Goal: Transaction & Acquisition: Purchase product/service

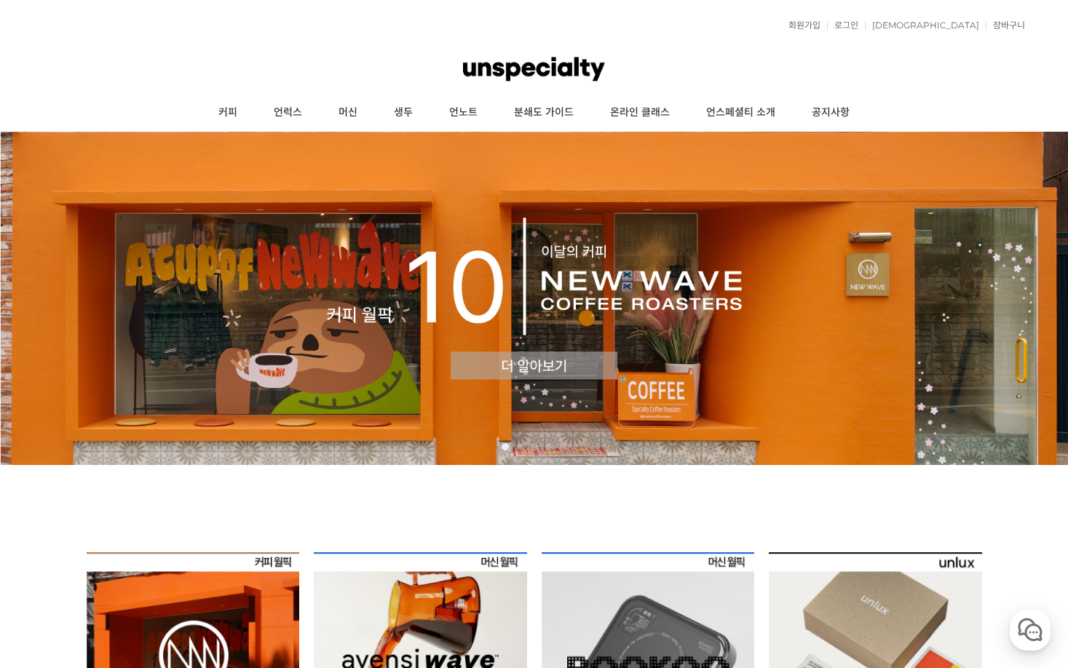
click at [318, 313] on img at bounding box center [534, 298] width 1068 height 333
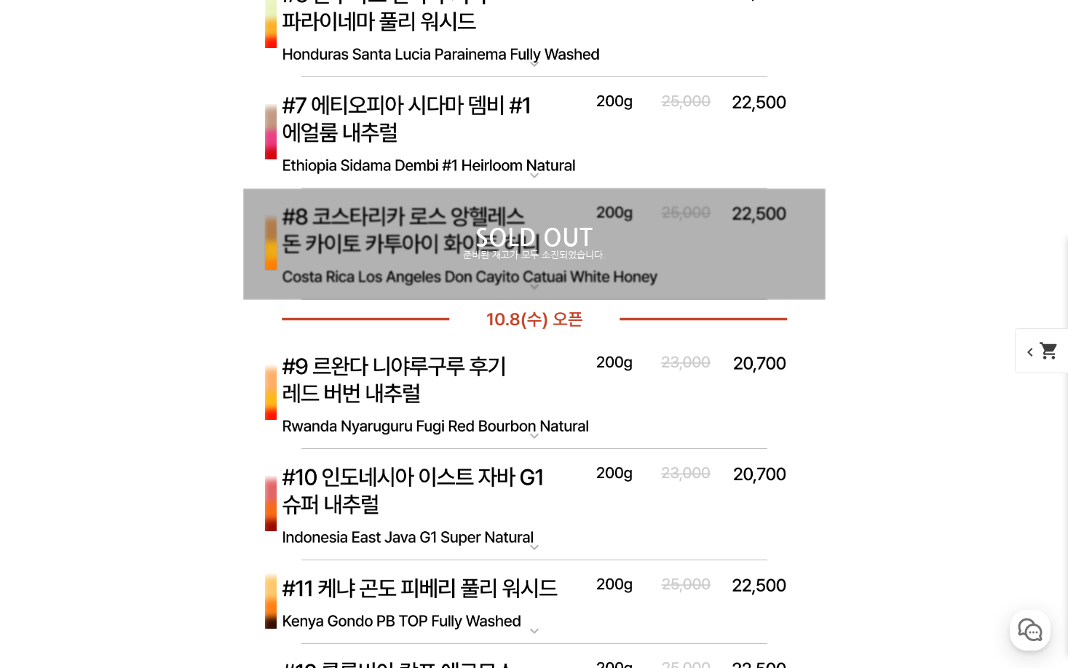
scroll to position [5823, 0]
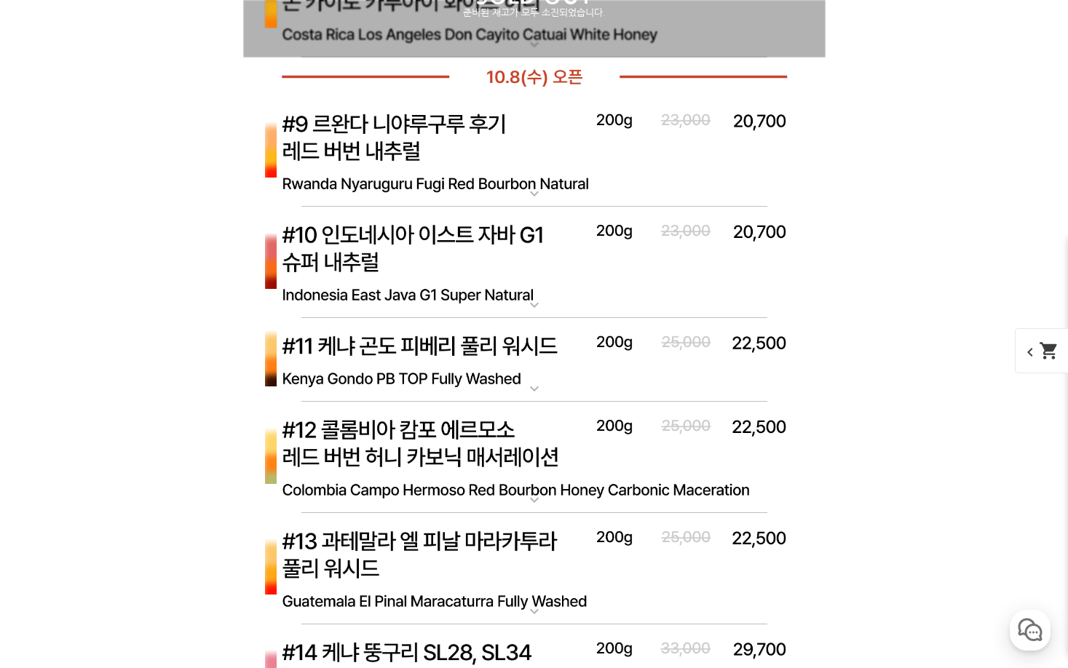
click at [426, 275] on img at bounding box center [534, 263] width 582 height 112
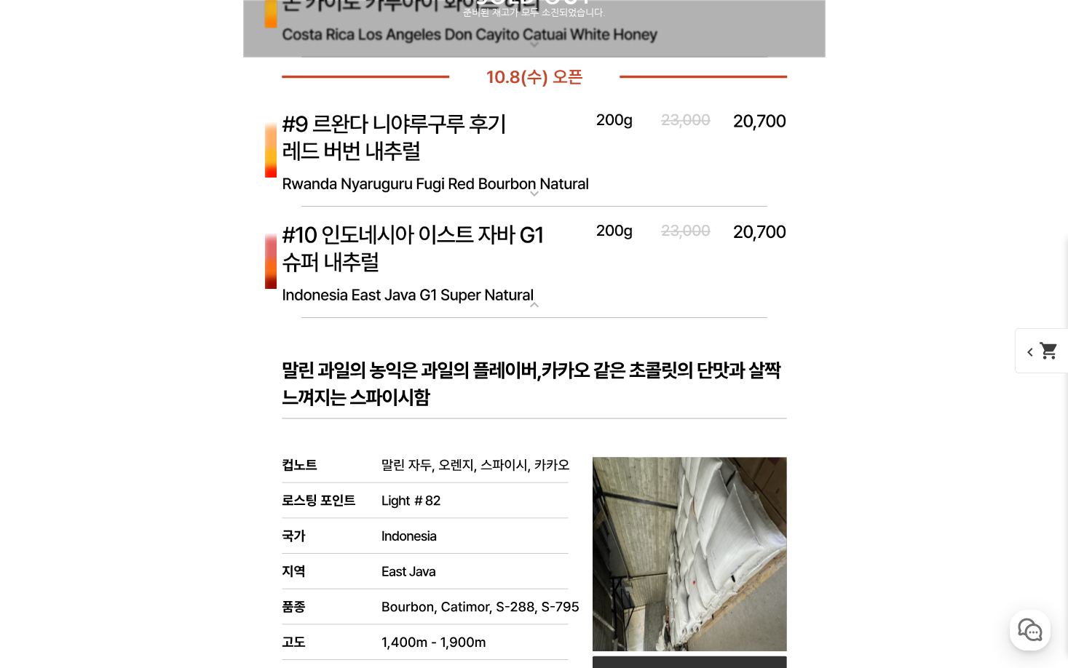
click at [426, 275] on img at bounding box center [534, 263] width 582 height 112
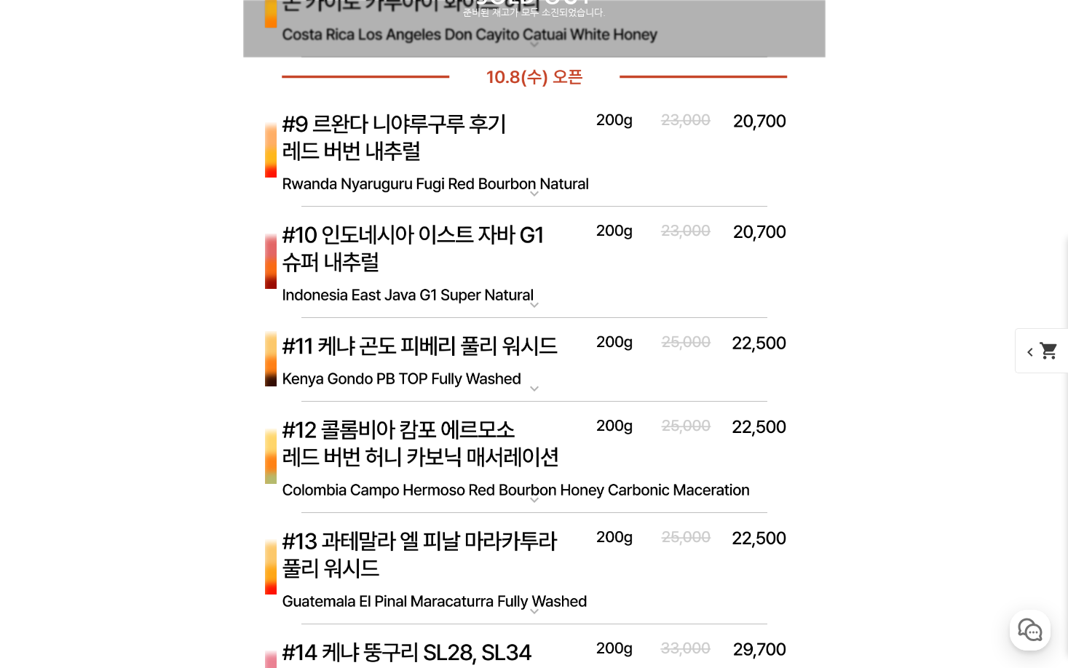
scroll to position [6066, 0]
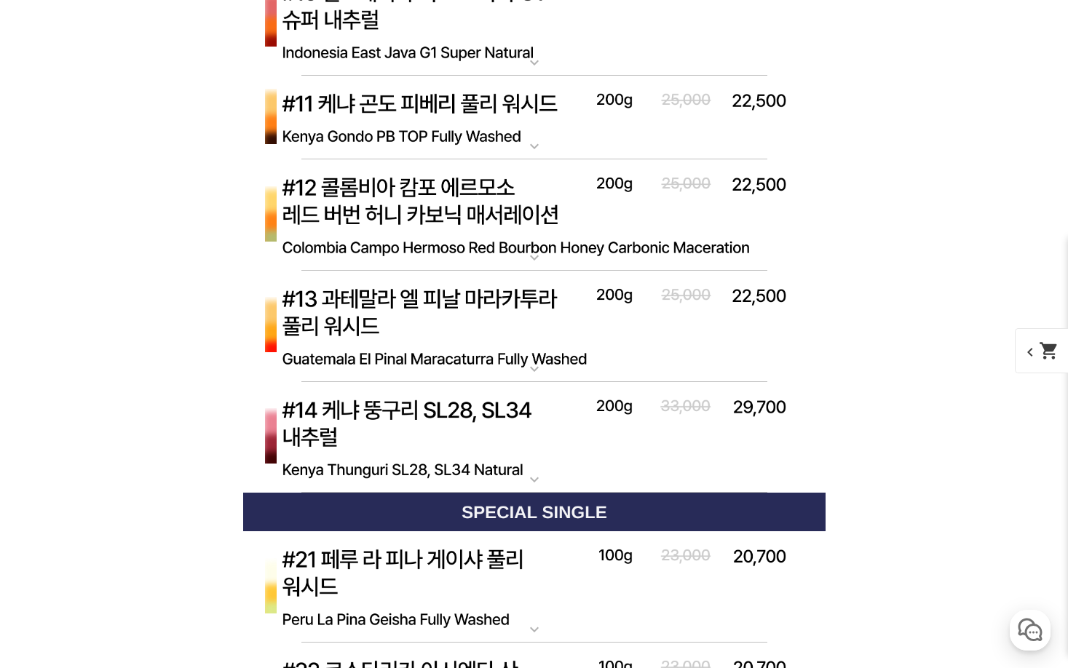
click at [479, 432] on img at bounding box center [534, 438] width 582 height 112
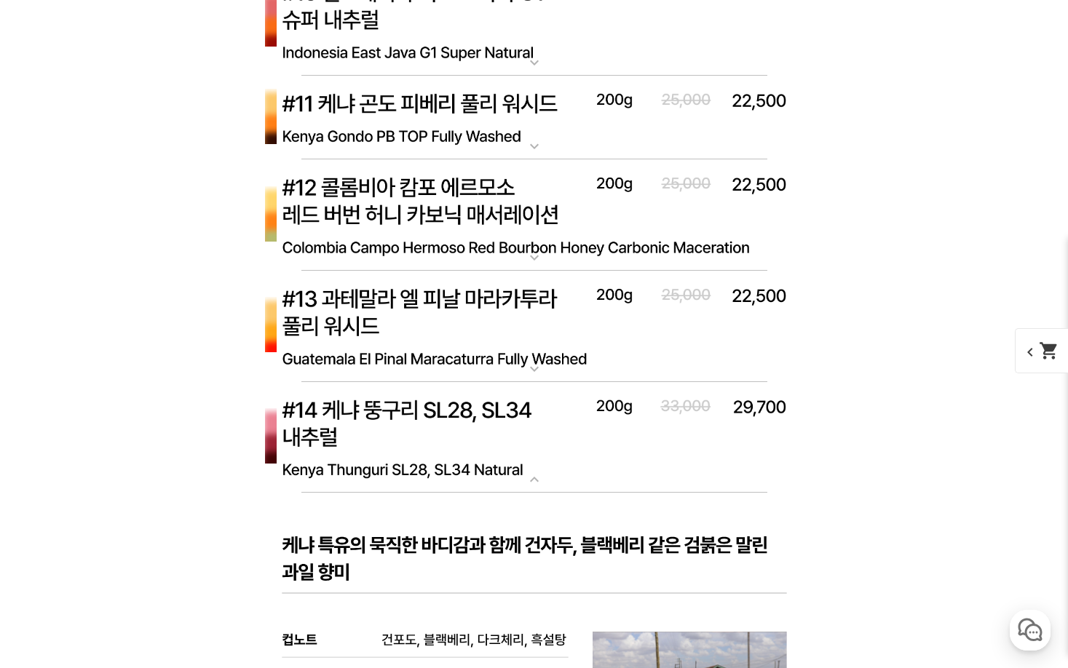
click at [481, 429] on img at bounding box center [534, 438] width 582 height 112
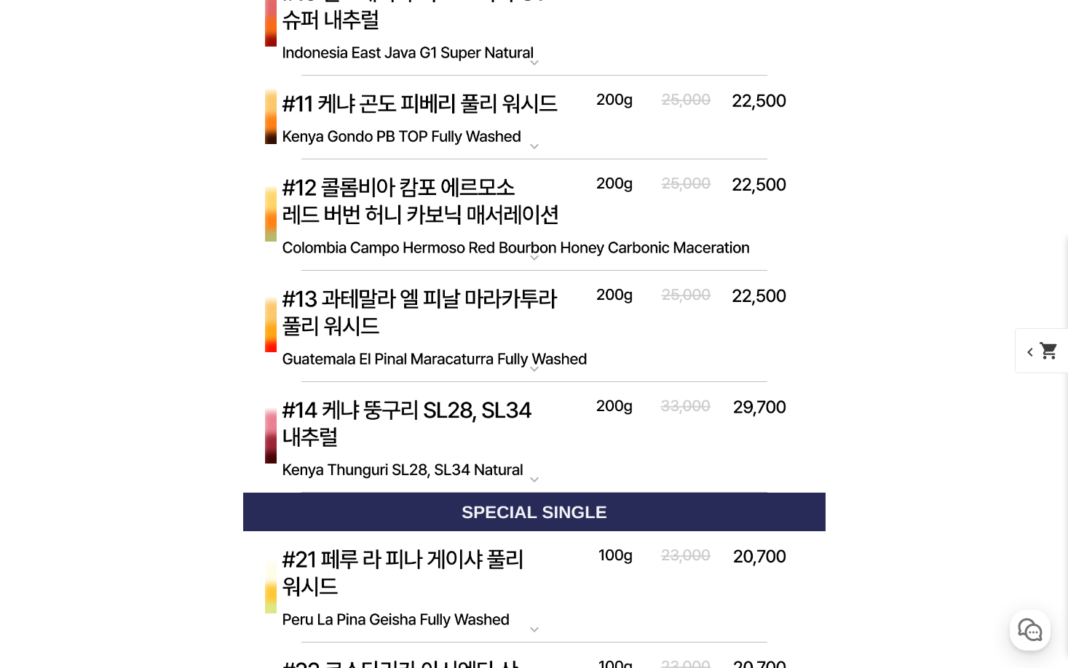
click at [461, 307] on img at bounding box center [534, 327] width 582 height 112
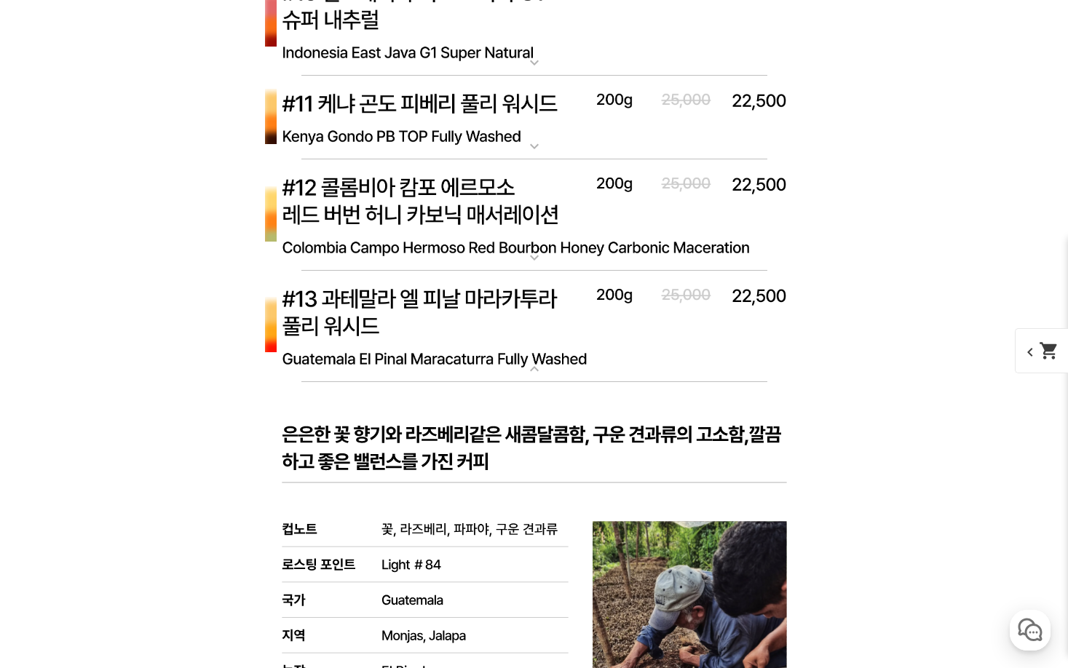
drag, startPoint x: 459, startPoint y: 304, endPoint x: 456, endPoint y: 269, distance: 35.0
click at [459, 304] on img at bounding box center [534, 327] width 582 height 112
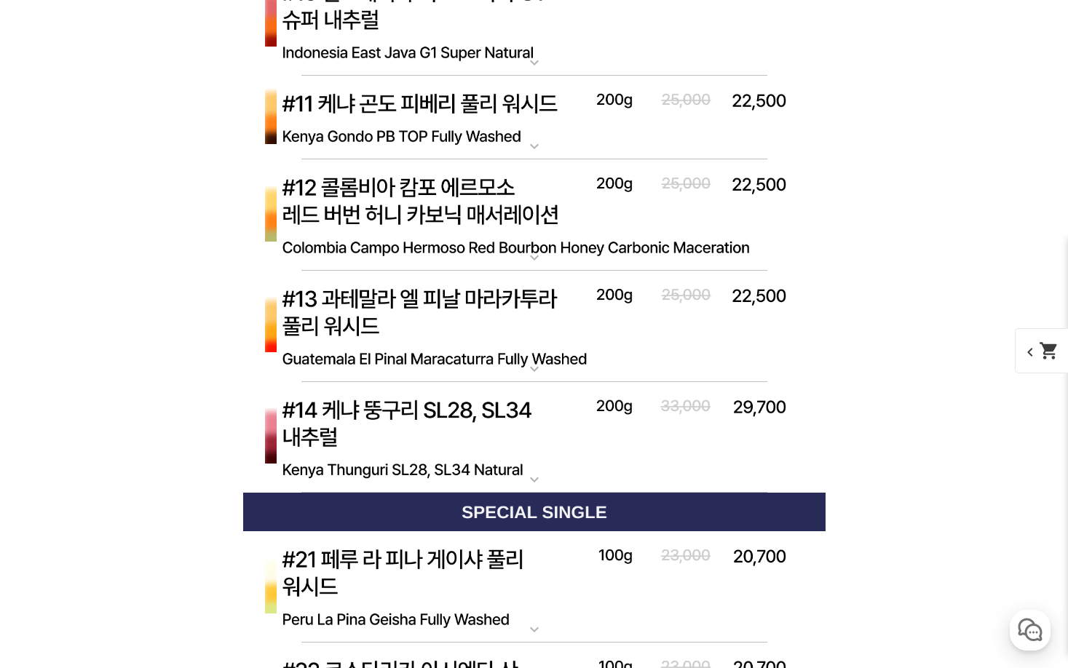
click at [455, 221] on img at bounding box center [534, 215] width 582 height 112
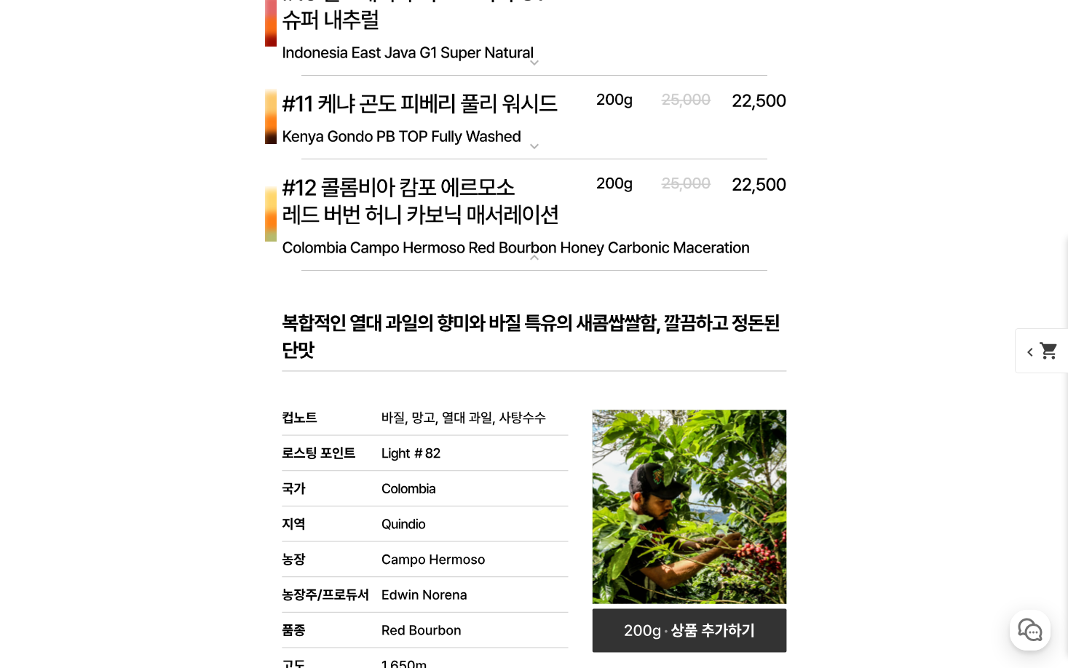
click at [455, 221] on img at bounding box center [534, 215] width 582 height 112
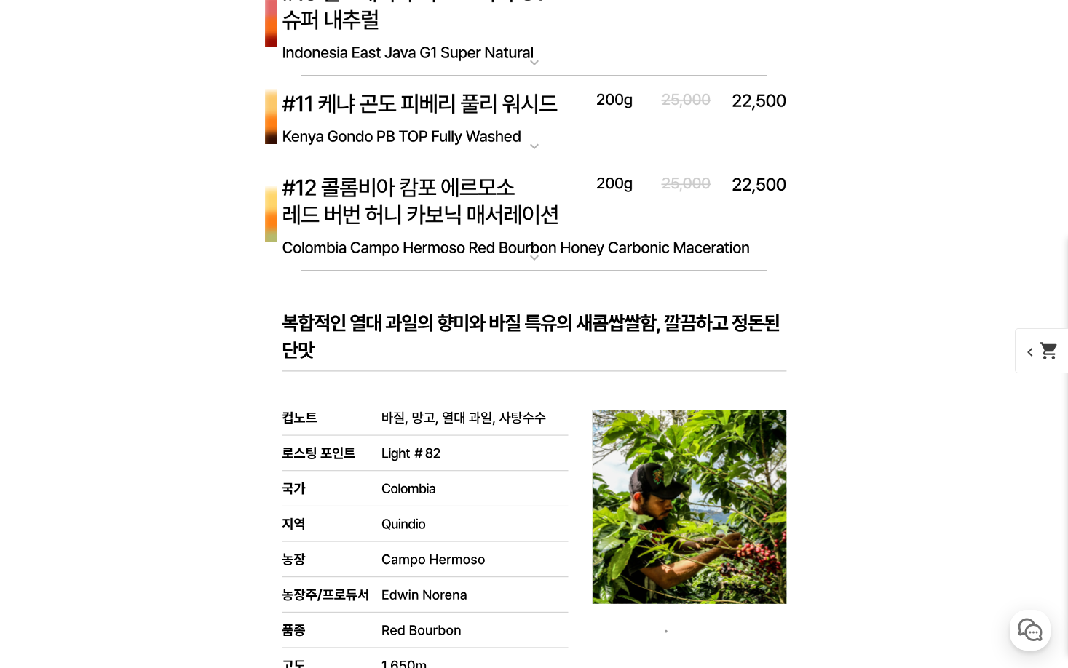
click at [455, 131] on img at bounding box center [534, 118] width 582 height 84
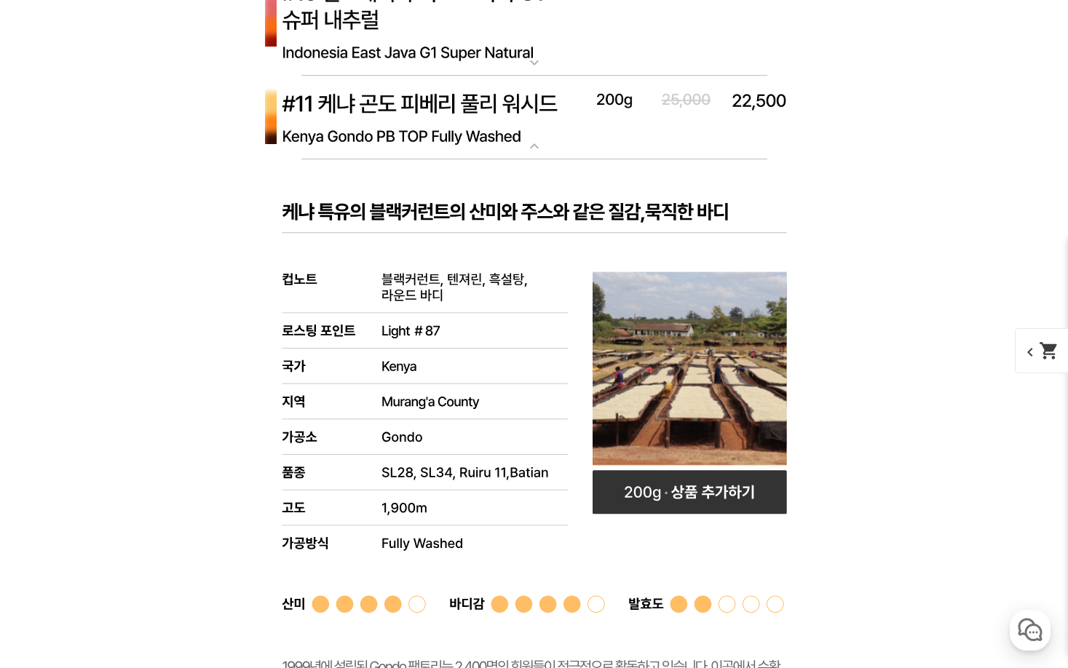
click at [455, 131] on img at bounding box center [534, 118] width 582 height 84
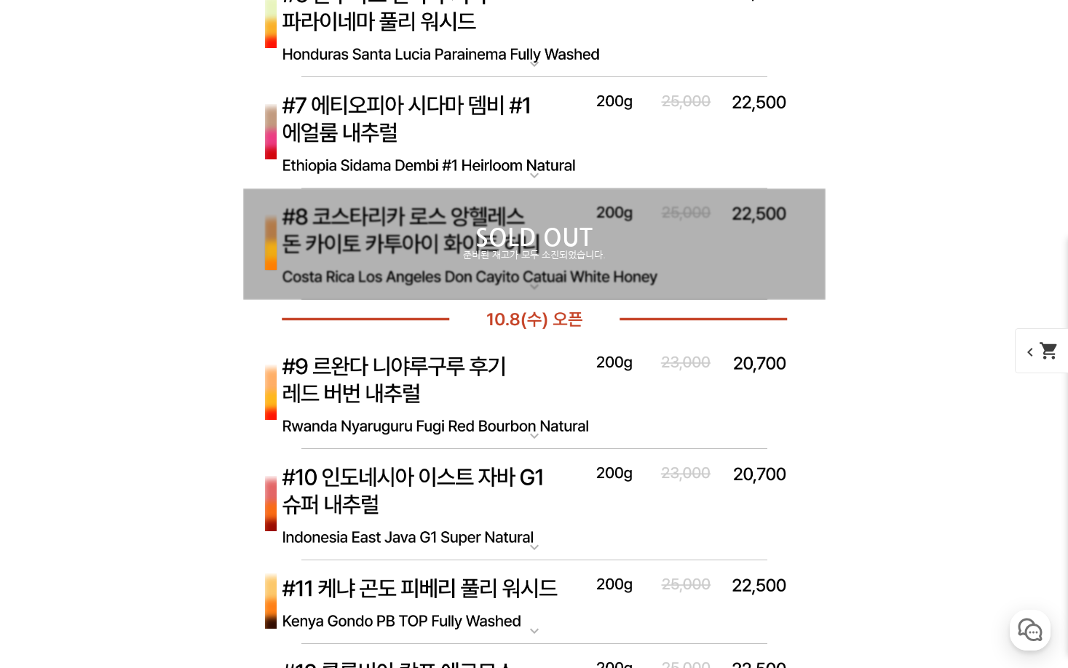
scroll to position [4610, 0]
